Goal: Task Accomplishment & Management: Complete application form

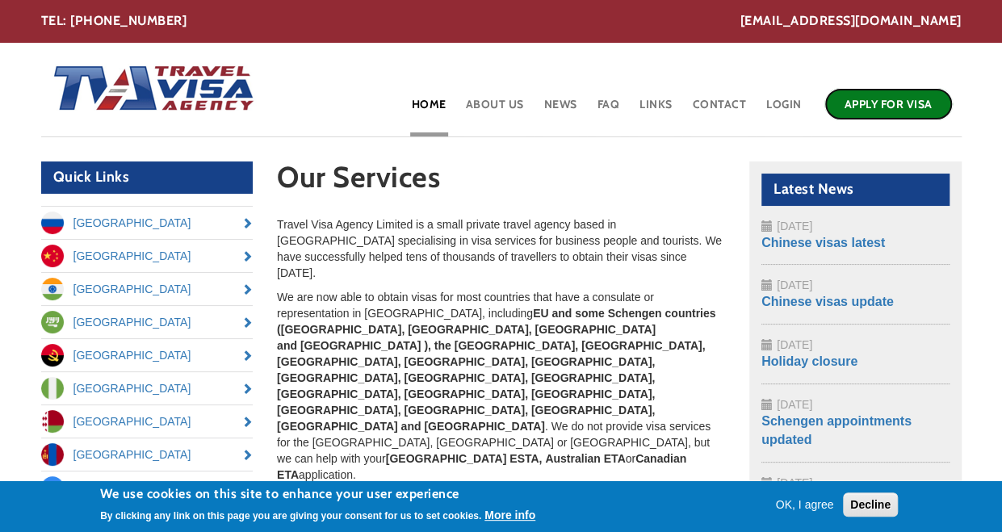
click at [890, 111] on link "Apply for Visa" at bounding box center [888, 104] width 128 height 32
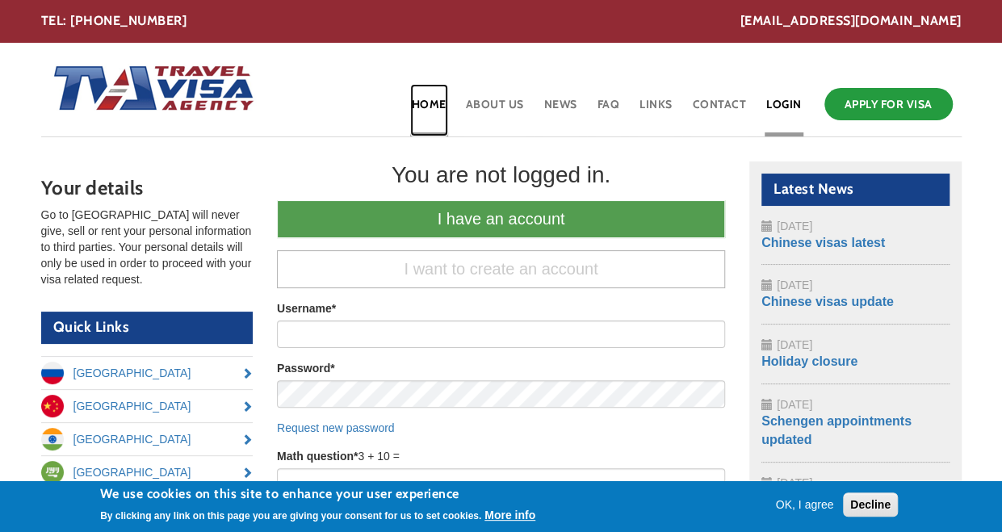
click at [428, 106] on link "Home" at bounding box center [429, 110] width 38 height 52
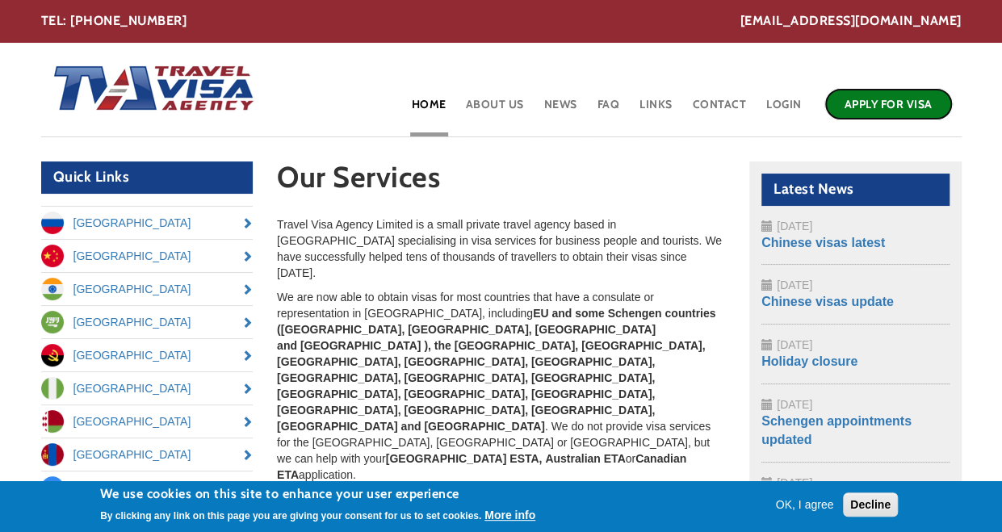
click at [886, 95] on link "Apply for Visa" at bounding box center [888, 104] width 128 height 32
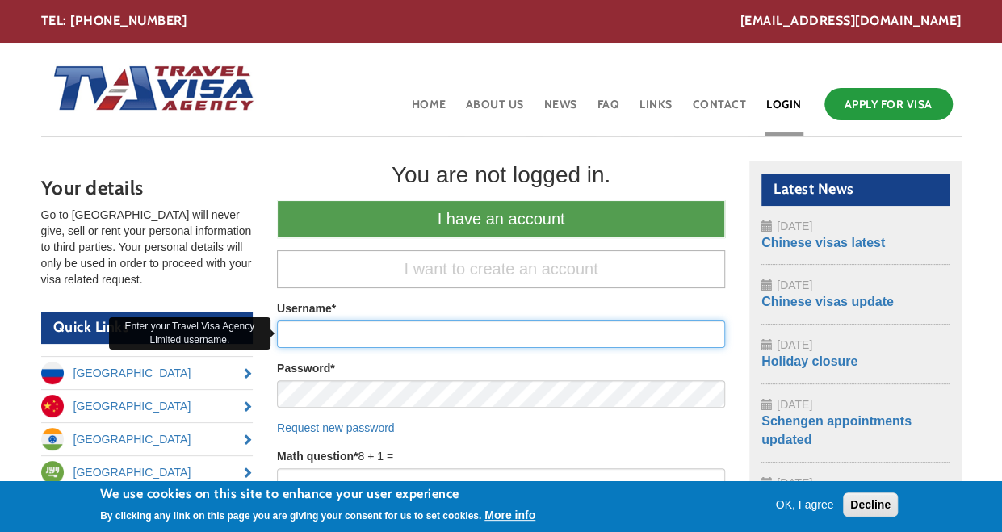
click at [471, 332] on input "Username *" at bounding box center [501, 334] width 448 height 27
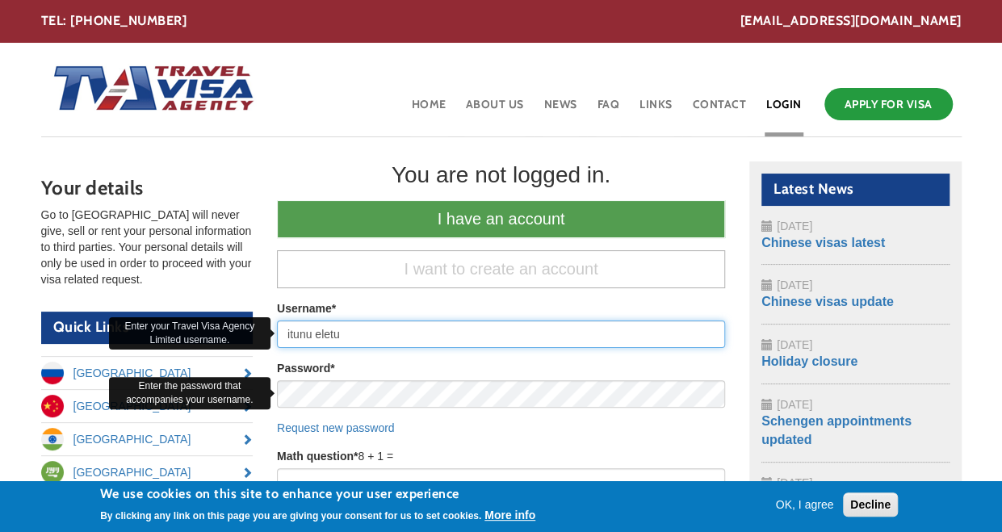
type input "itunu eletu"
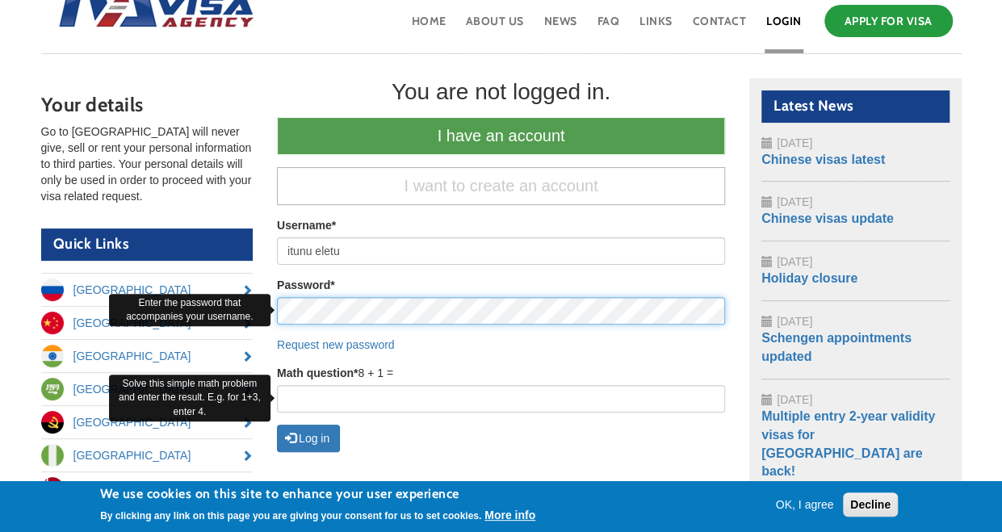
scroll to position [84, 0]
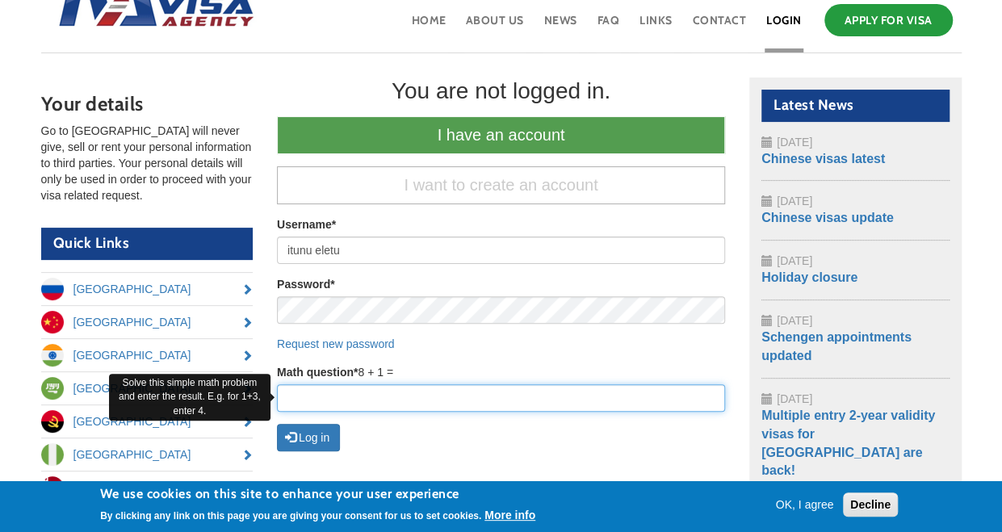
click at [596, 390] on input "Math question *" at bounding box center [501, 397] width 448 height 27
type input "9"
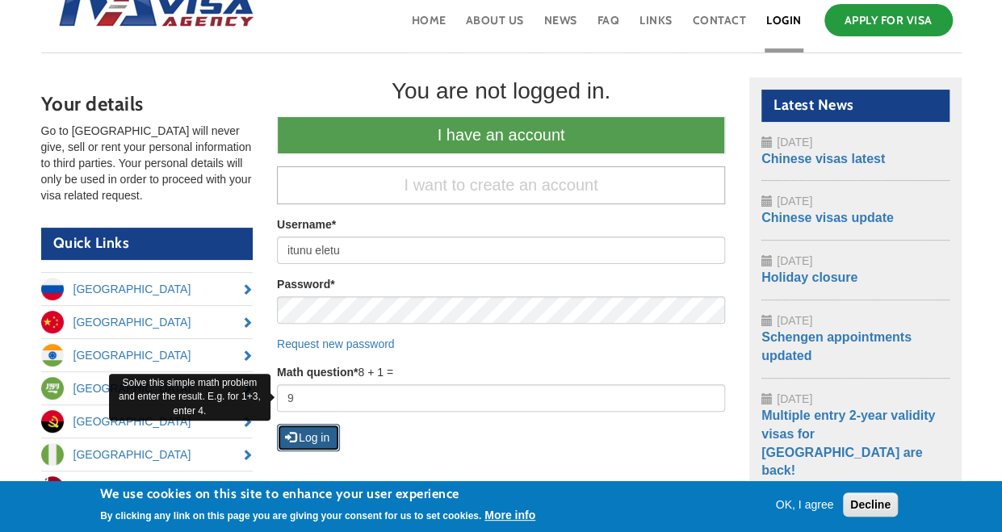
click at [320, 437] on button "Log in" at bounding box center [308, 437] width 63 height 27
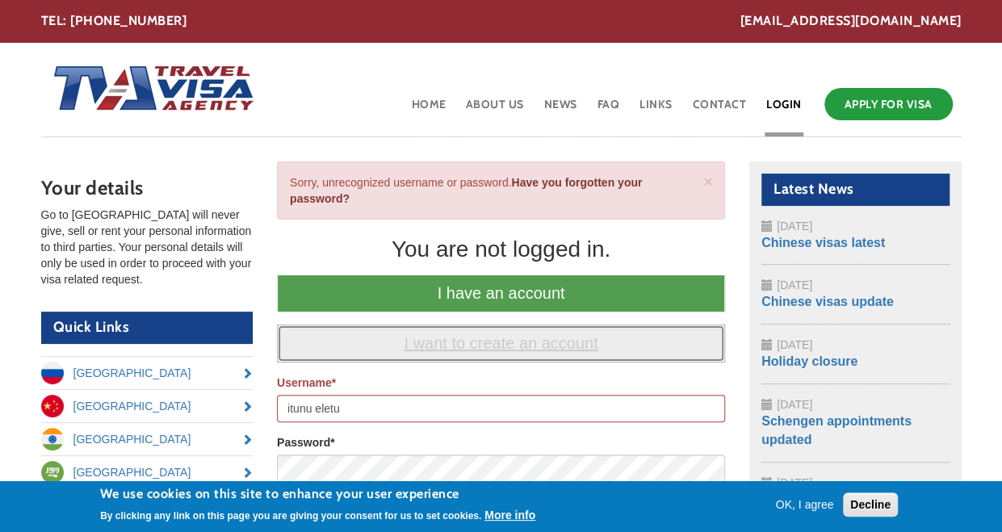
click at [486, 339] on link "I want to create an account" at bounding box center [501, 344] width 448 height 38
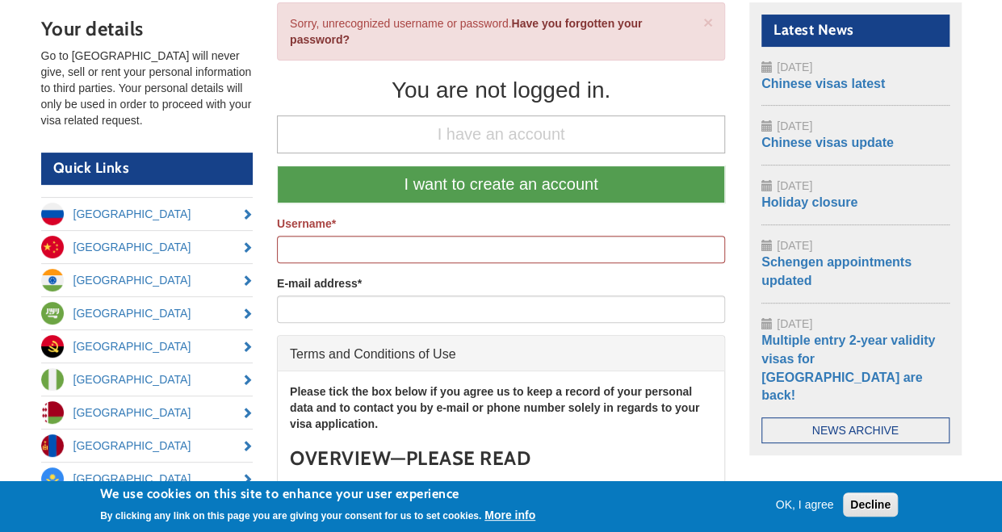
scroll to position [160, 0]
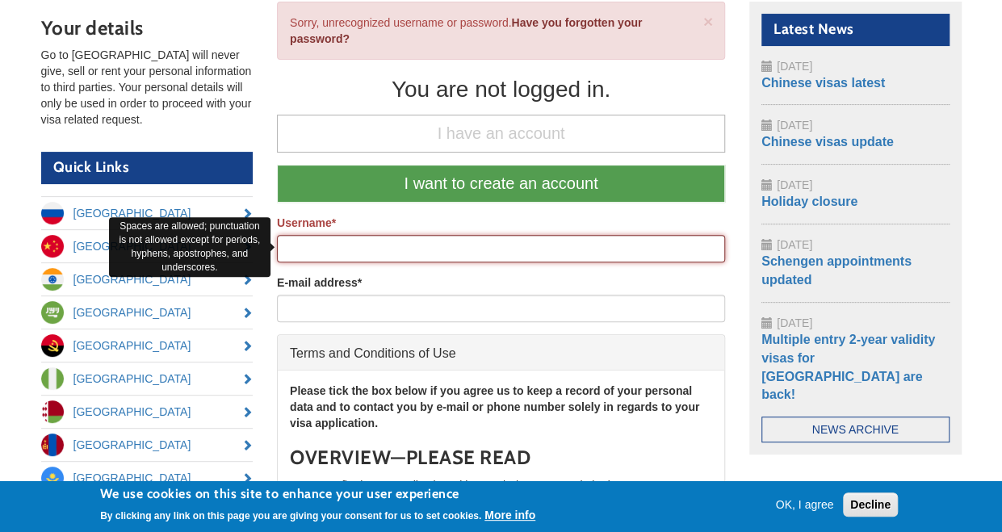
click at [467, 253] on input "Username *" at bounding box center [501, 248] width 448 height 27
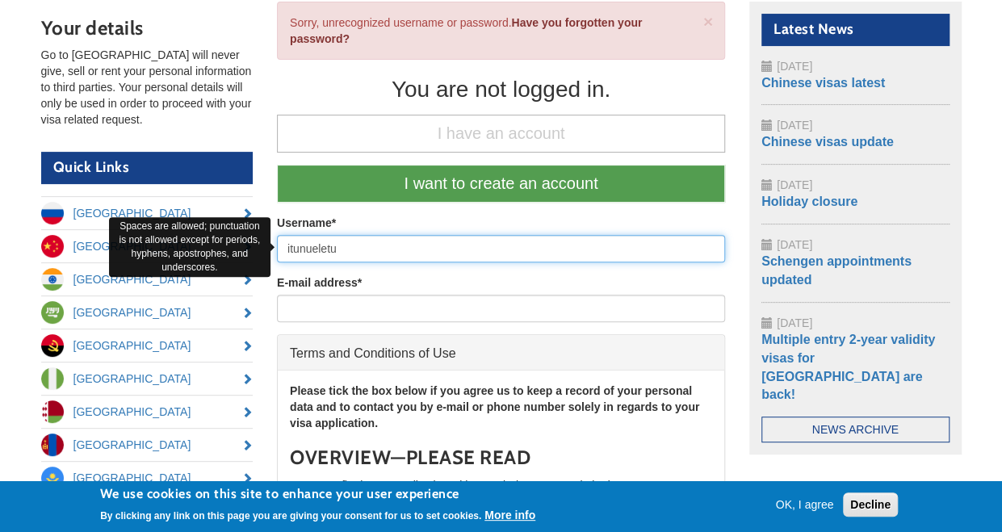
type input "itunueletu"
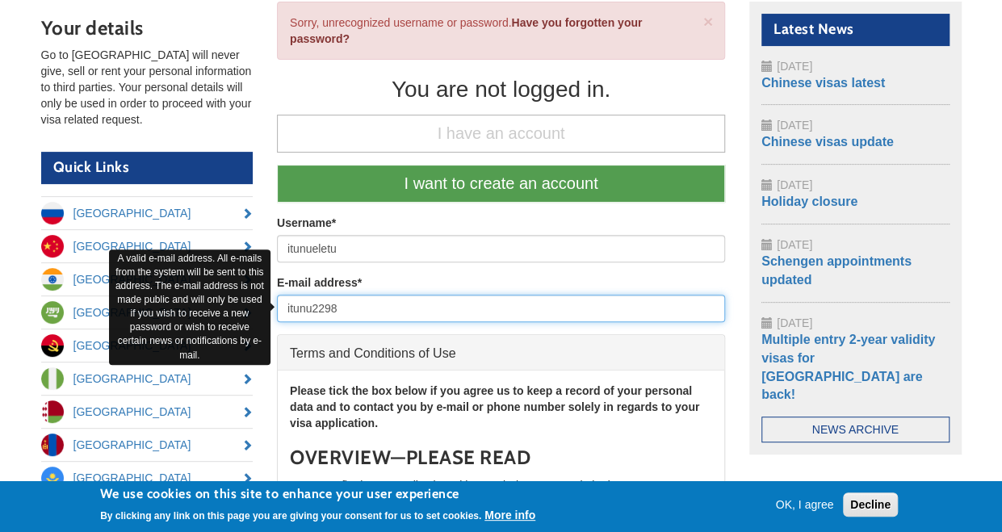
type input "itunu2298@gmail.com"
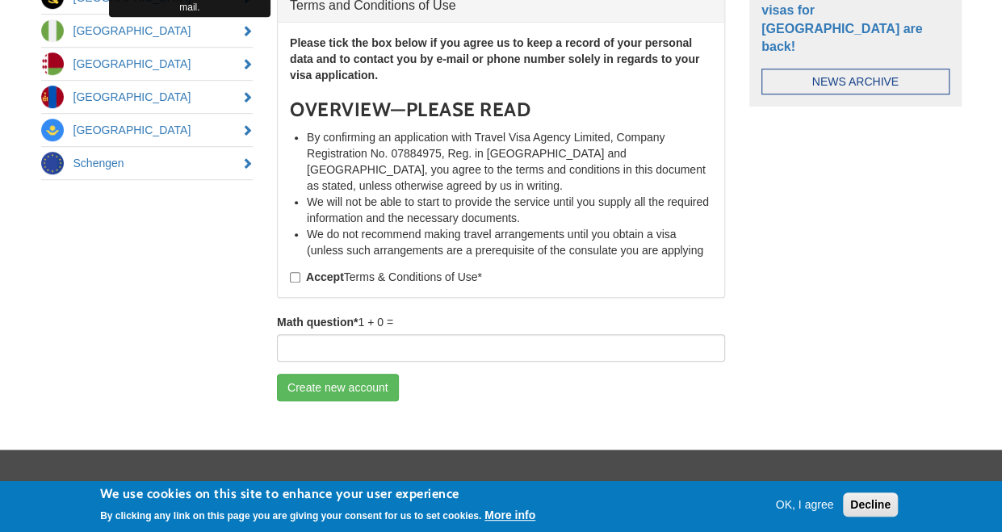
scroll to position [509, 0]
click at [293, 271] on input "Accept Terms & Conditions of Use *" at bounding box center [295, 276] width 10 height 10
checkbox input "true"
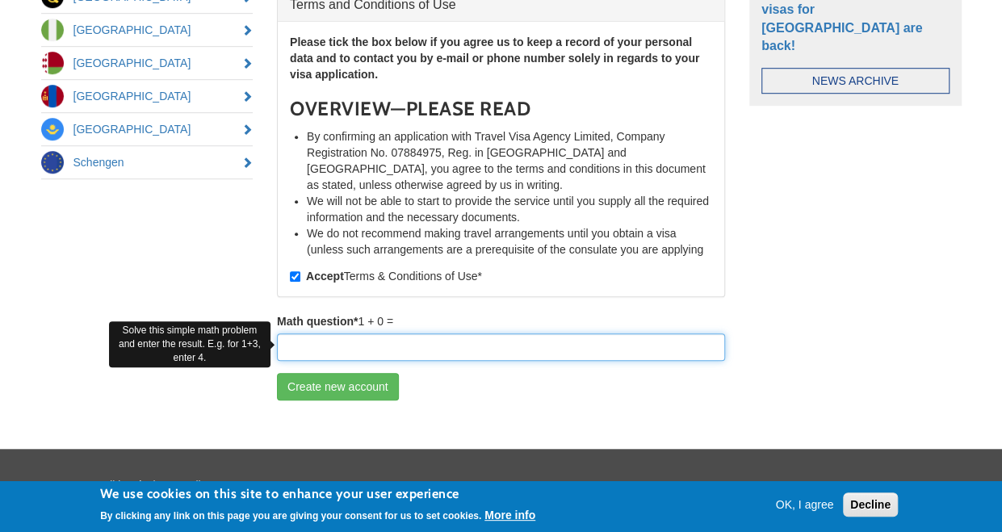
click at [333, 351] on input "Math question *" at bounding box center [501, 346] width 448 height 27
type input "1"
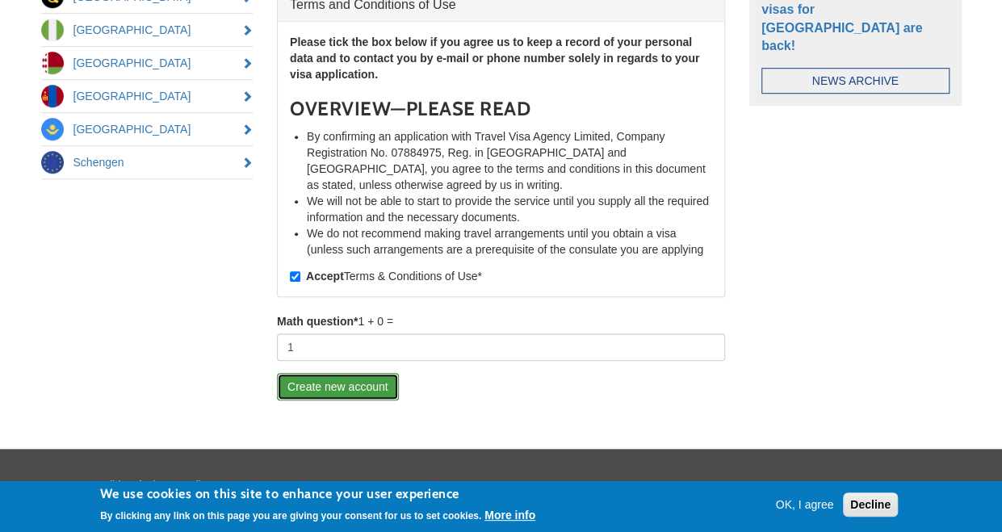
click at [337, 381] on button "Create new account" at bounding box center [338, 386] width 122 height 27
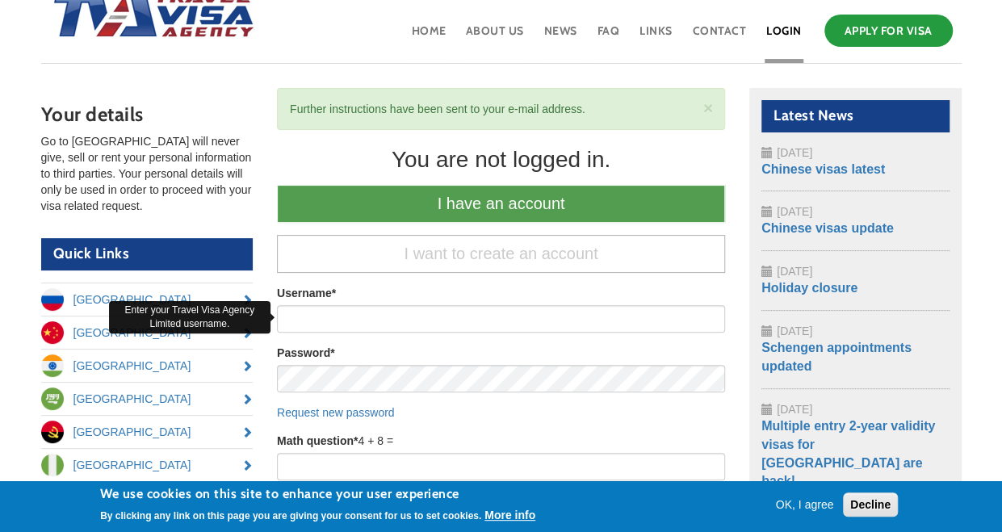
scroll to position [75, 0]
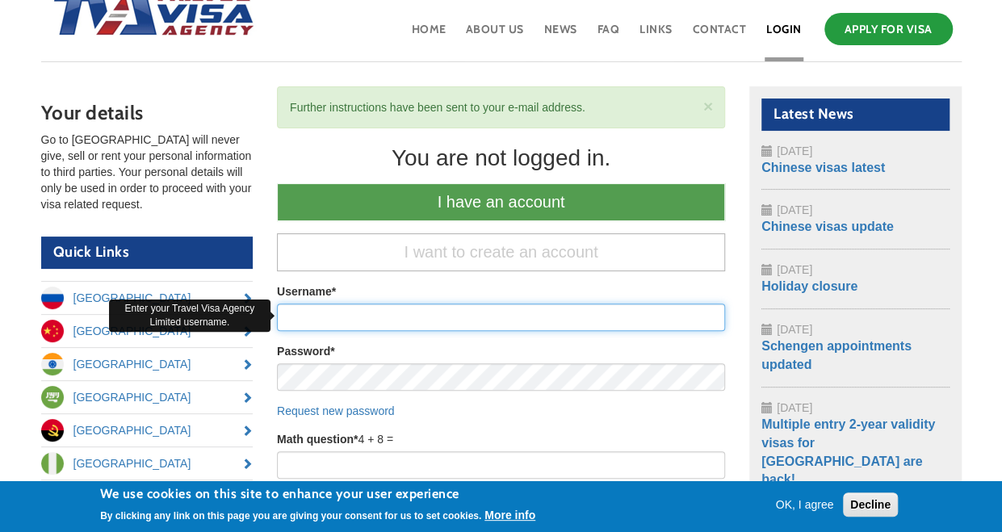
click at [403, 314] on input "Username *" at bounding box center [501, 317] width 448 height 27
type input "itunueletu"
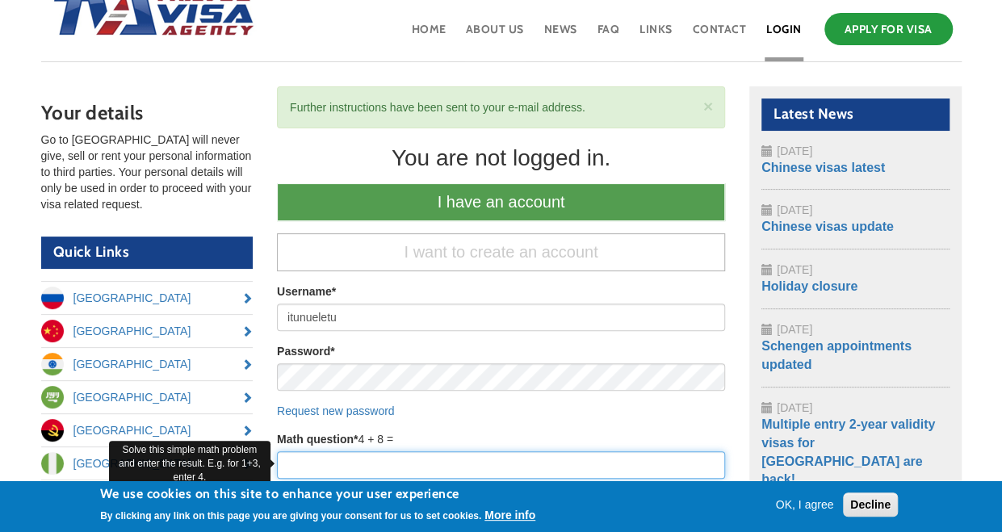
click at [377, 466] on input "Math question *" at bounding box center [501, 464] width 448 height 27
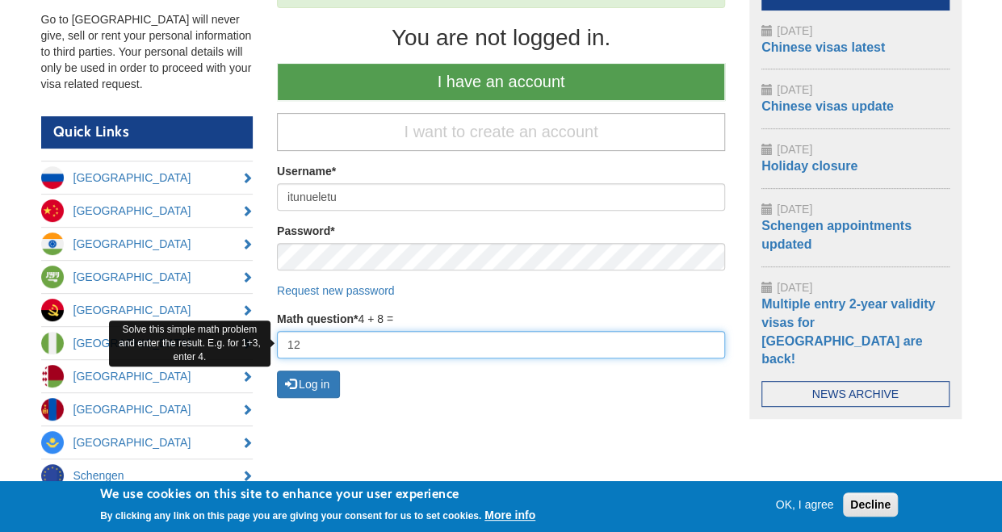
scroll to position [196, 0]
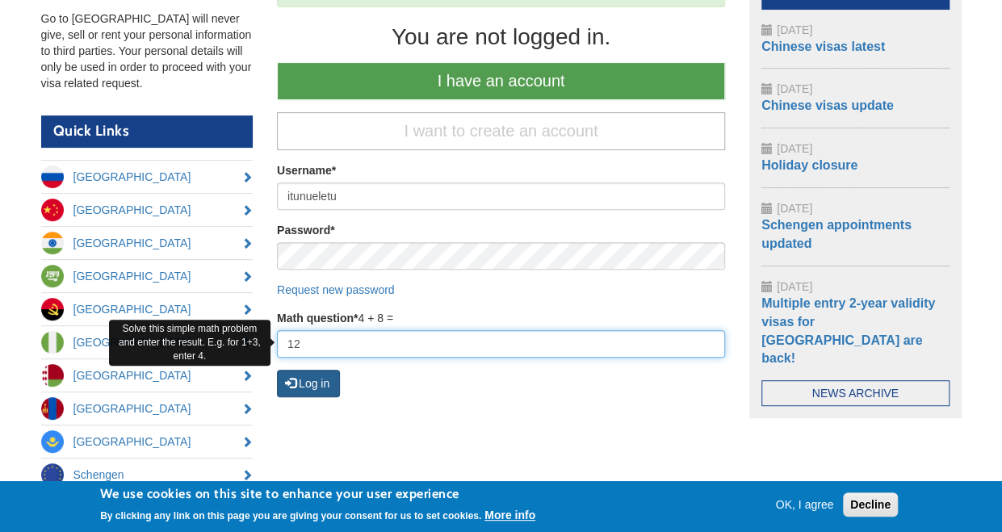
type input "12"
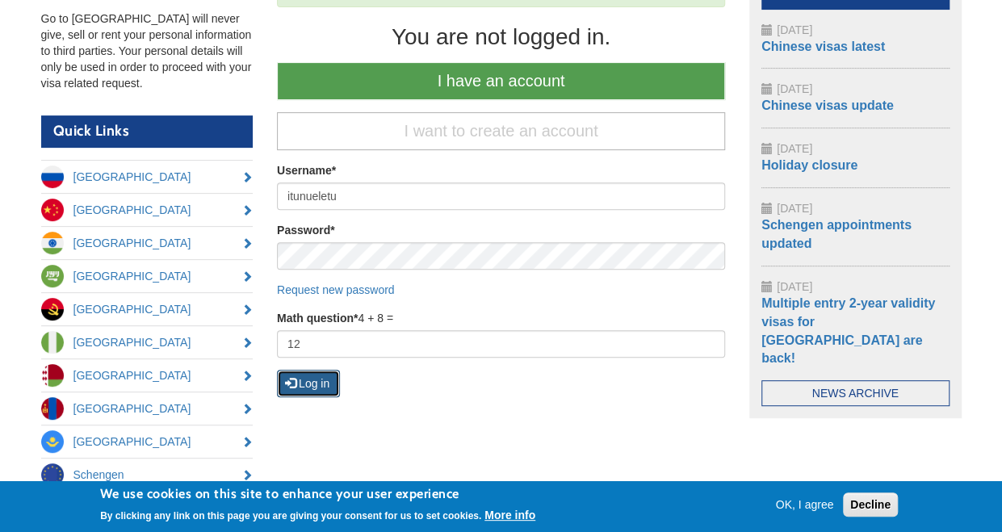
click at [325, 380] on button "Log in" at bounding box center [308, 383] width 63 height 27
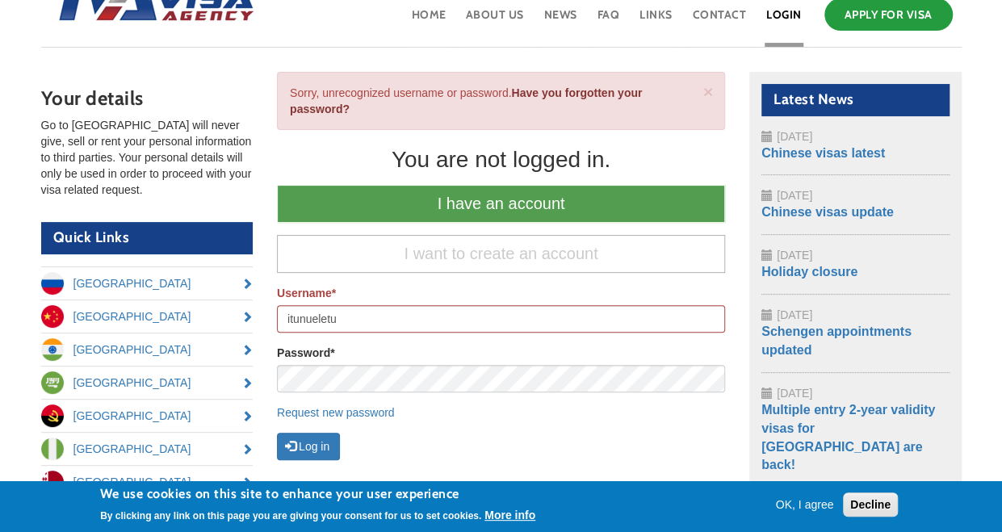
scroll to position [108, 0]
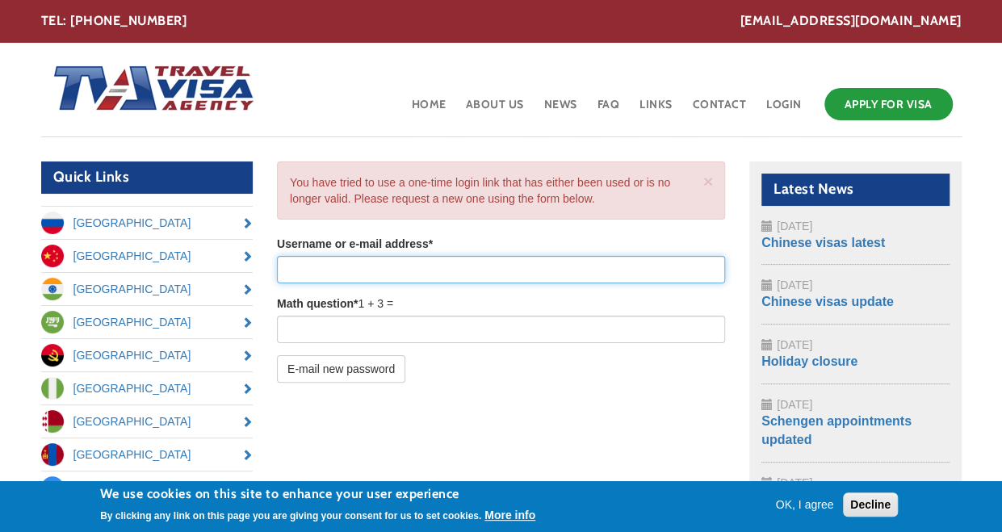
click at [445, 259] on input "Username or e-mail address *" at bounding box center [501, 269] width 448 height 27
type input "[EMAIL_ADDRESS][DOMAIN_NAME]"
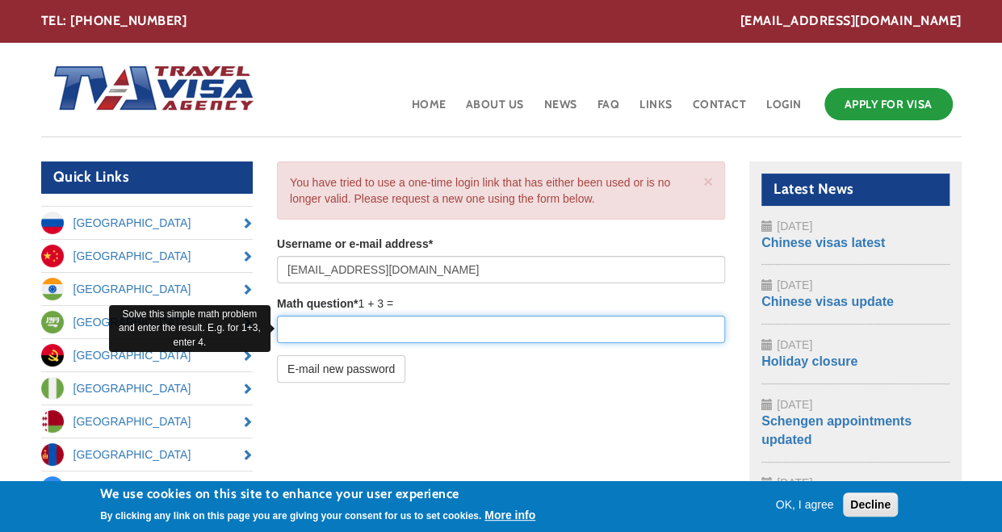
click at [417, 326] on input "Math question *" at bounding box center [501, 329] width 448 height 27
type input "4"
click at [277, 355] on button "E-mail new password" at bounding box center [341, 368] width 128 height 27
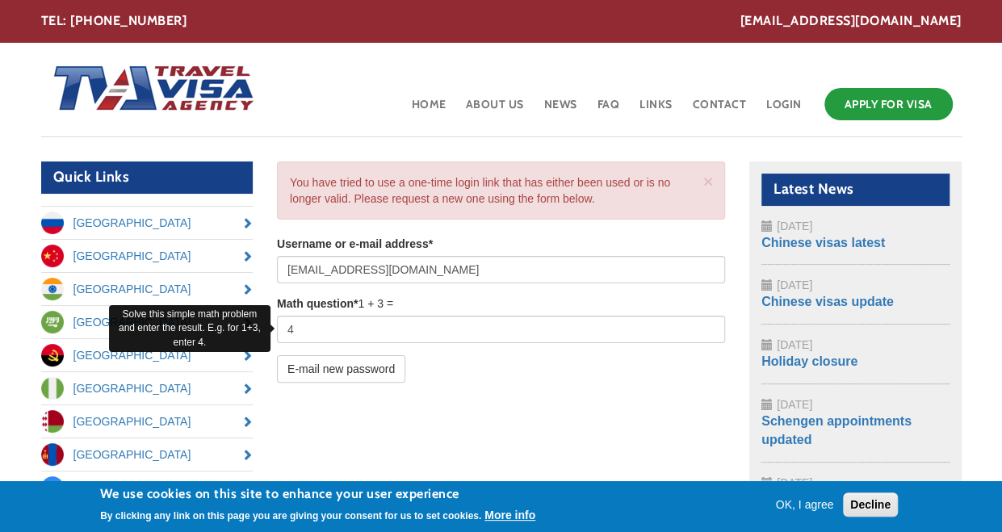
click at [313, 381] on section "Username or e-mail address * itunu2298@gmail.com Math question * 1 + 3 = 4 E-ma…" at bounding box center [501, 315] width 448 height 159
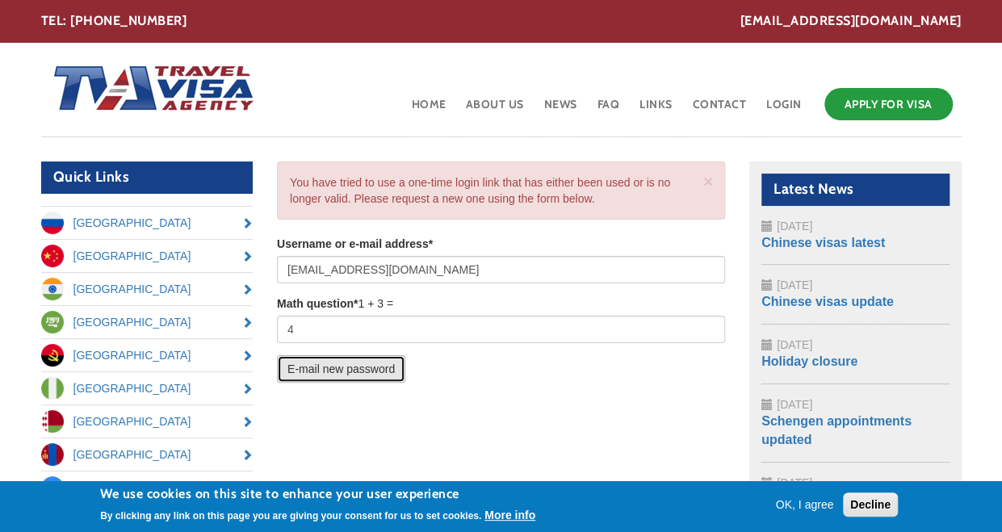
click at [321, 372] on button "E-mail new password" at bounding box center [341, 368] width 128 height 27
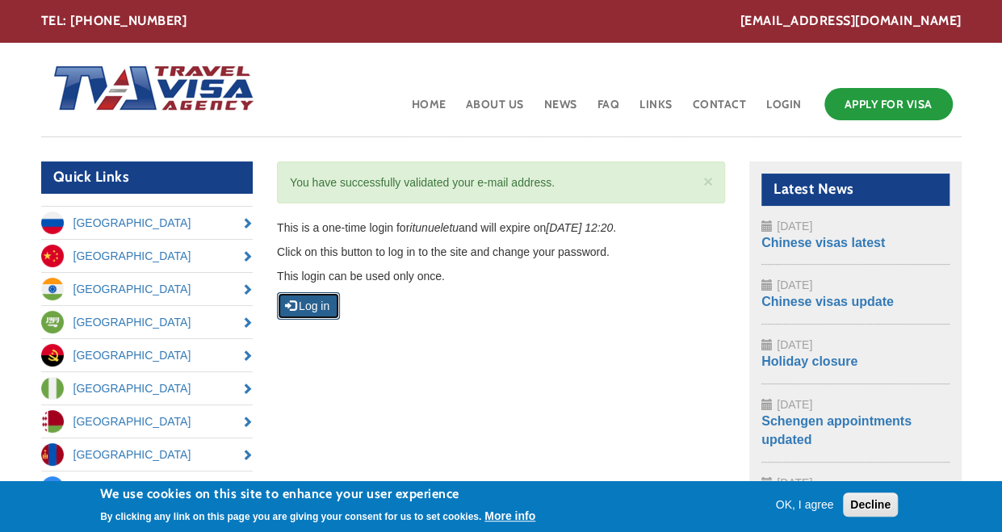
click at [324, 306] on button "Log in" at bounding box center [308, 305] width 63 height 27
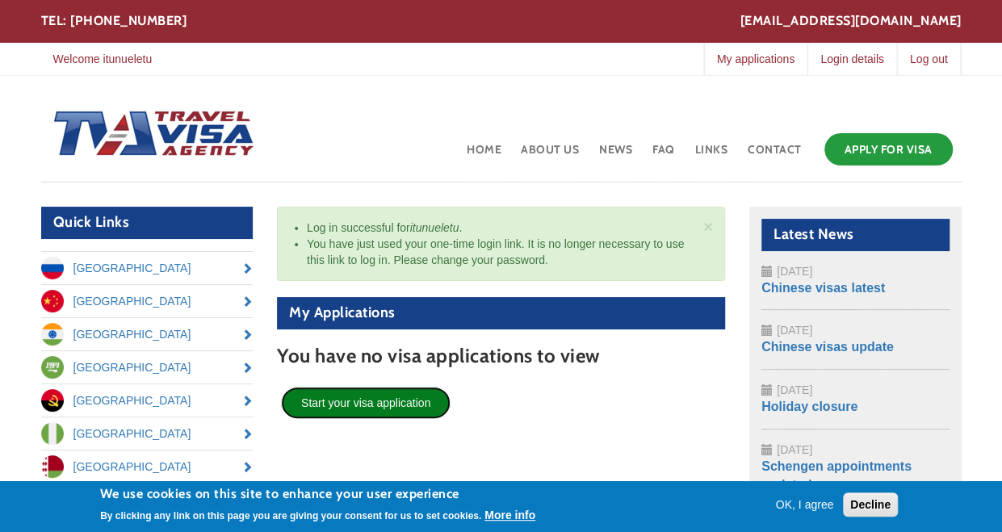
click at [416, 403] on link "Start your visa application" at bounding box center [366, 403] width 170 height 32
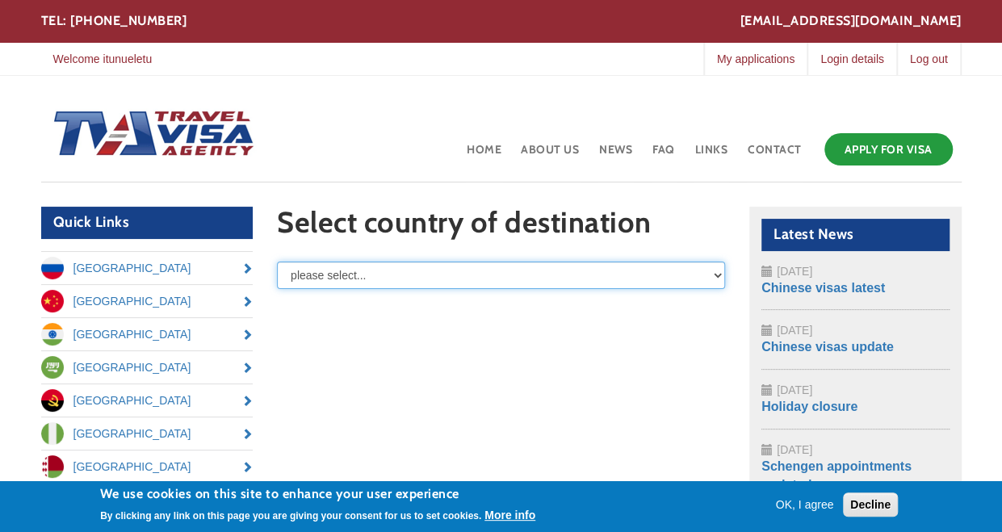
click at [591, 282] on select "please select... [GEOGRAPHIC_DATA] [GEOGRAPHIC_DATA] [GEOGRAPHIC_DATA] [GEOGRAP…" at bounding box center [501, 275] width 448 height 27
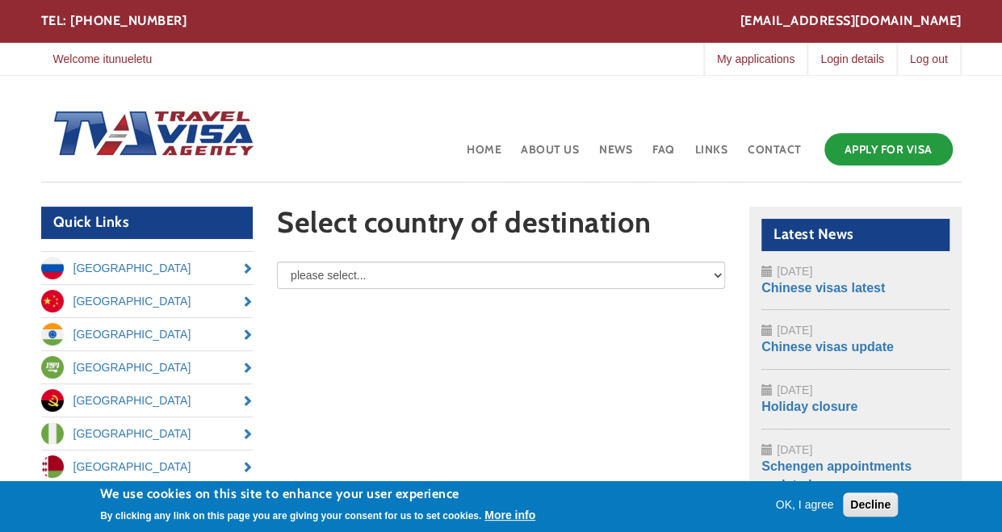
click at [578, 346] on div "Quick Links [GEOGRAPHIC_DATA] [GEOGRAPHIC_DATA] [GEOGRAPHIC_DATA] [GEOGRAPHIC_D…" at bounding box center [501, 445] width 945 height 477
